Goal: Task Accomplishment & Management: Use online tool/utility

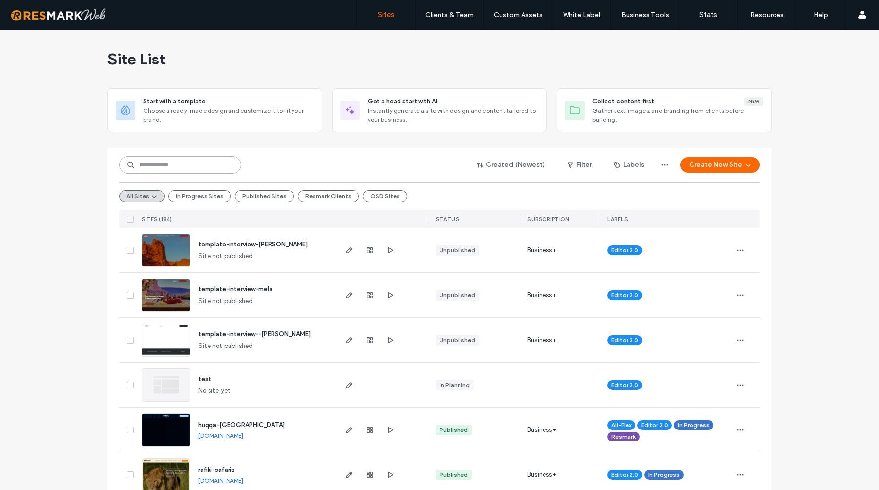
click at [149, 168] on input at bounding box center [180, 165] width 122 height 18
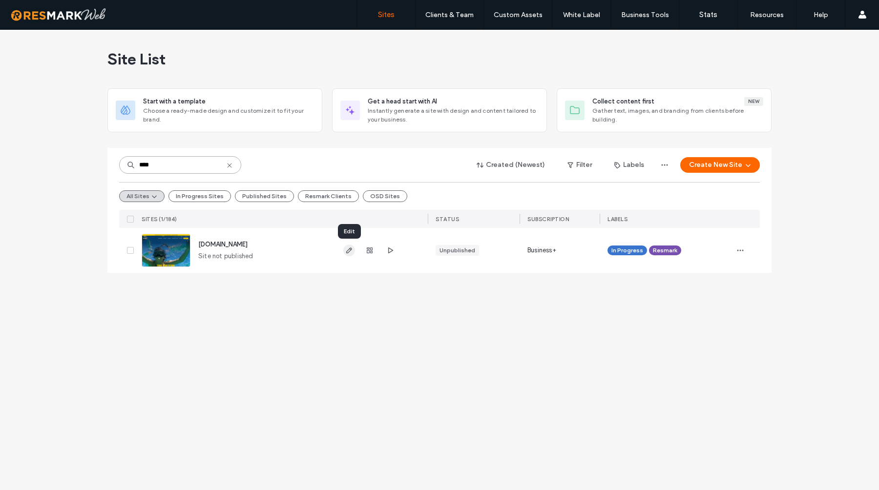
type input "****"
click at [347, 249] on icon "button" at bounding box center [349, 251] width 8 height 8
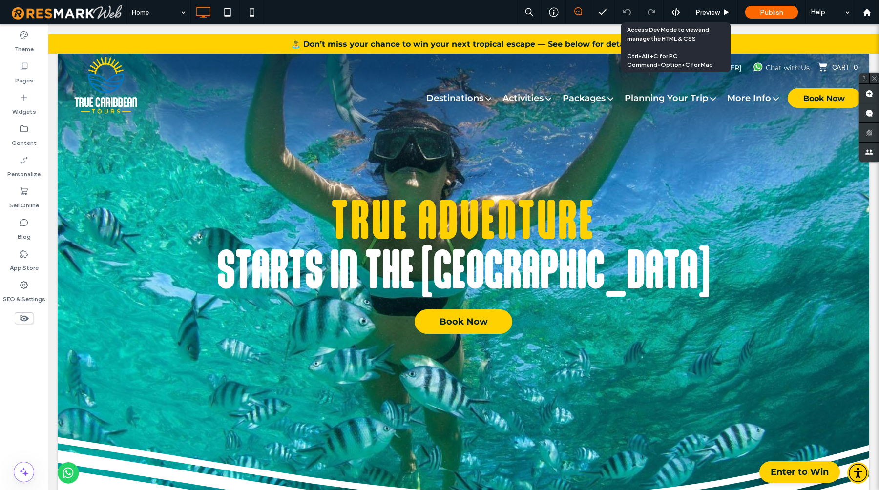
click at [676, 9] on icon at bounding box center [676, 12] width 9 height 9
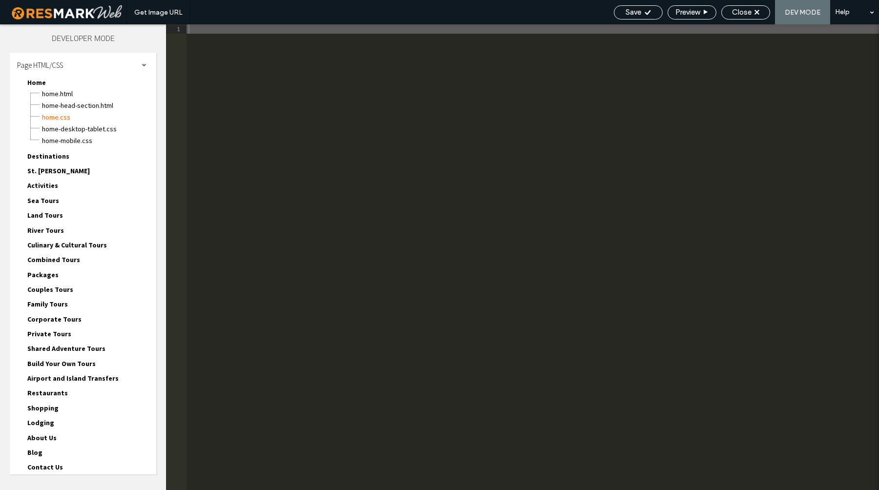
click at [685, 14] on div "Get Image URL Save Preview Close DEV MODE Help Site Comments Team & Clients Aut…" at bounding box center [439, 245] width 879 height 490
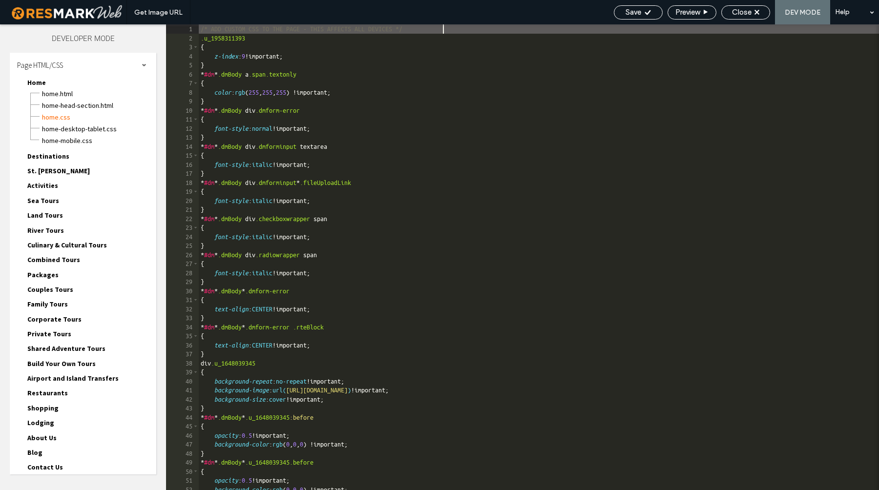
scroll to position [0, 0]
click at [681, 13] on span "Preview" at bounding box center [688, 12] width 24 height 9
